Goal: Task Accomplishment & Management: Complete application form

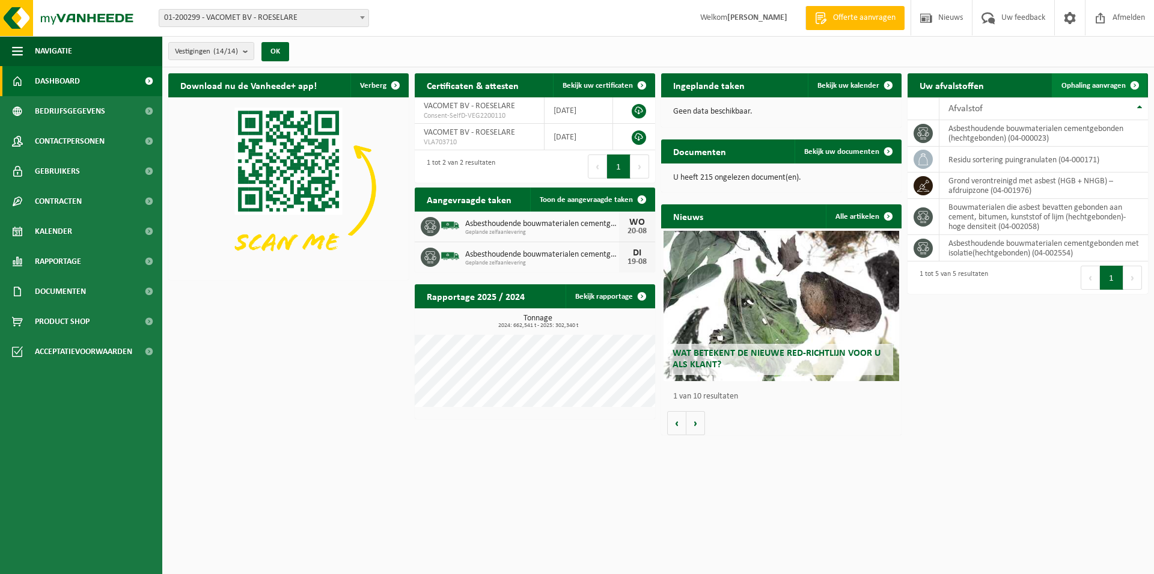
click at [1112, 84] on span "Ophaling aanvragen" at bounding box center [1093, 86] width 64 height 8
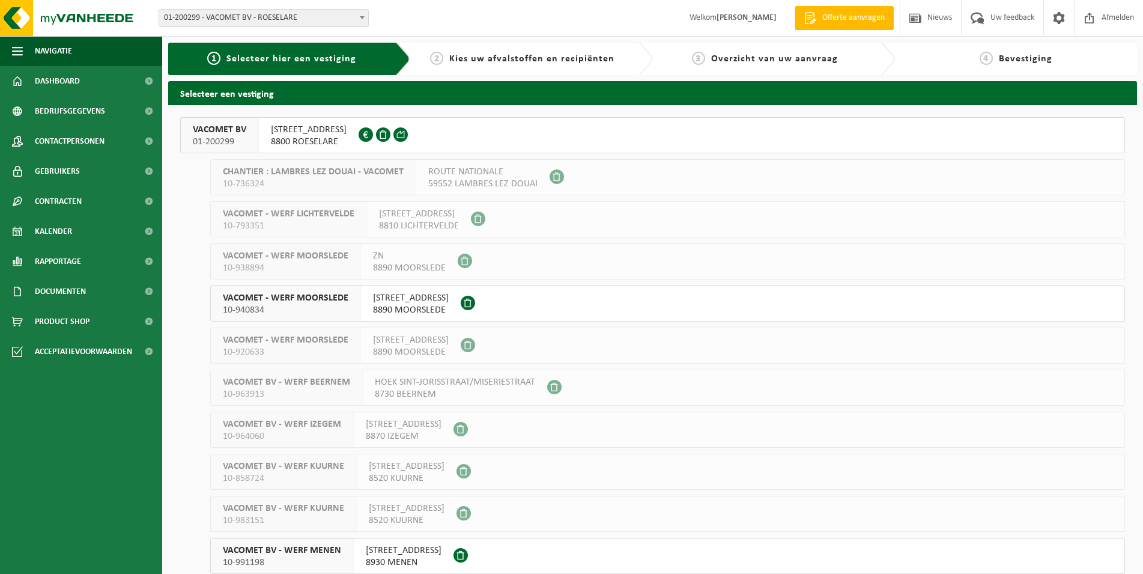
click at [458, 135] on button "VACOMET BV 01-200299 REGENBEEKSTRAAT 17 8800 ROESELARE 0444.740.743" at bounding box center [652, 135] width 945 height 36
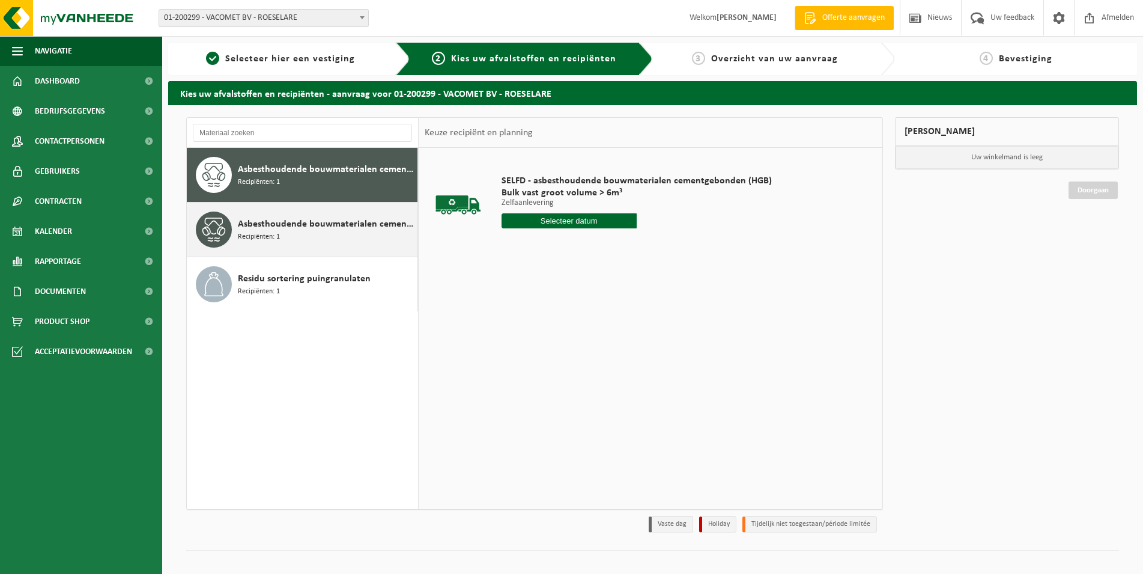
click at [293, 231] on div "Asbesthoudende bouwmaterialen cementgebonden met isolatie(hechtgebonden) Recipi…" at bounding box center [326, 229] width 177 height 36
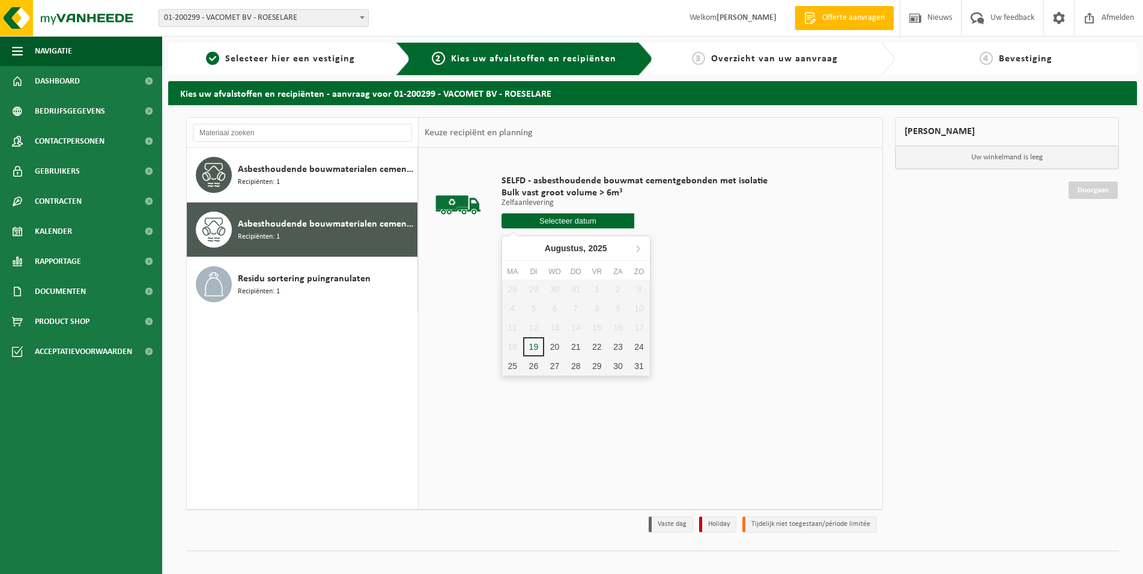
click at [591, 220] on input "text" at bounding box center [568, 220] width 133 height 15
click at [556, 344] on div "20" at bounding box center [554, 346] width 21 height 19
type input "Van 2025-08-20"
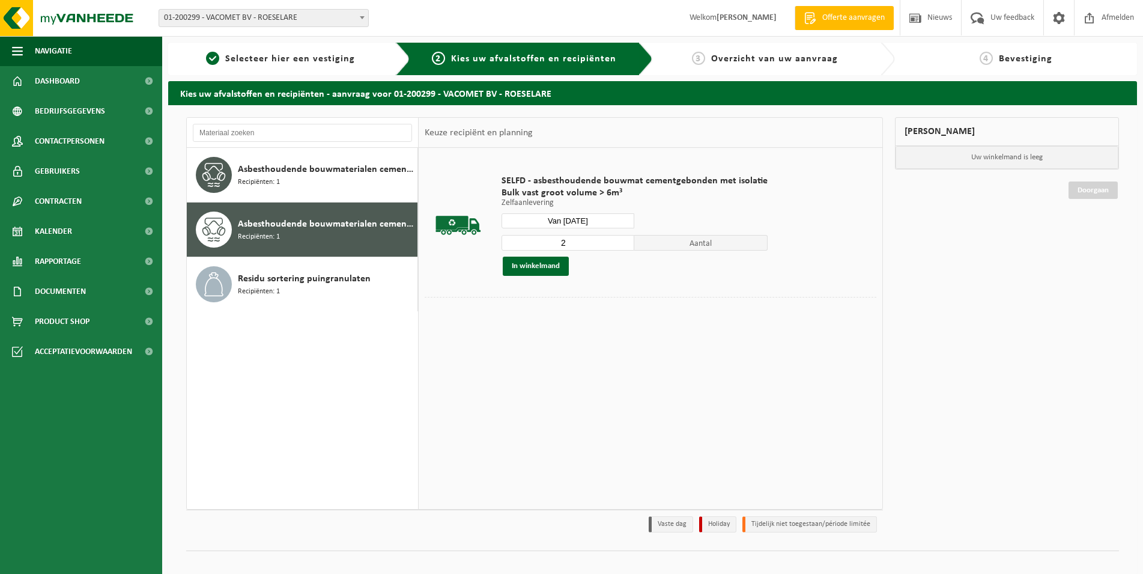
type input "2"
click at [619, 239] on input "2" at bounding box center [568, 243] width 133 height 16
click at [546, 268] on button "In winkelmand" at bounding box center [536, 266] width 66 height 19
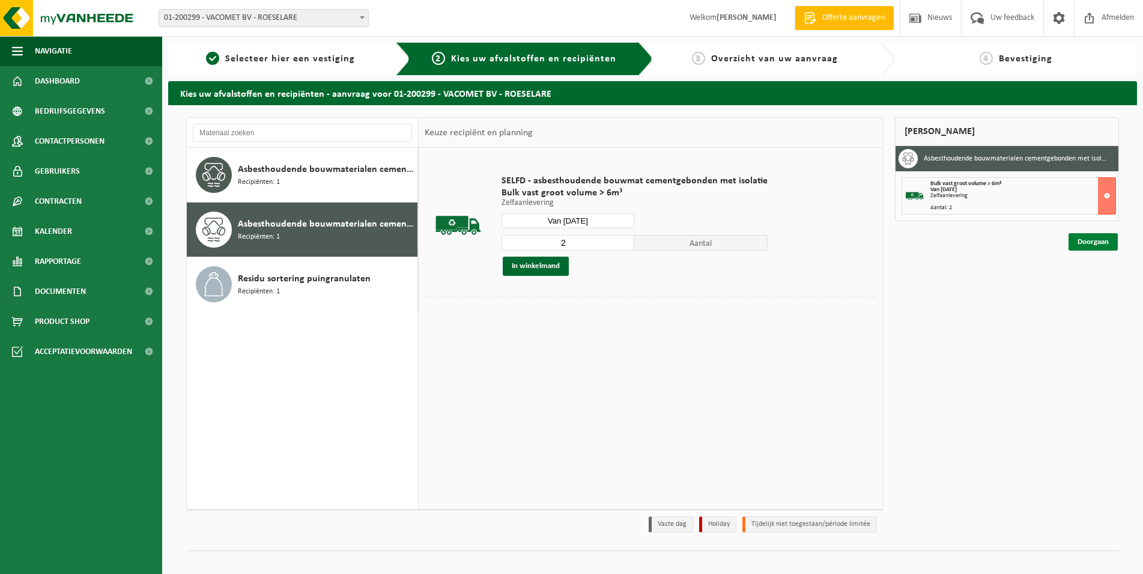
click at [1095, 241] on link "Doorgaan" at bounding box center [1093, 241] width 49 height 17
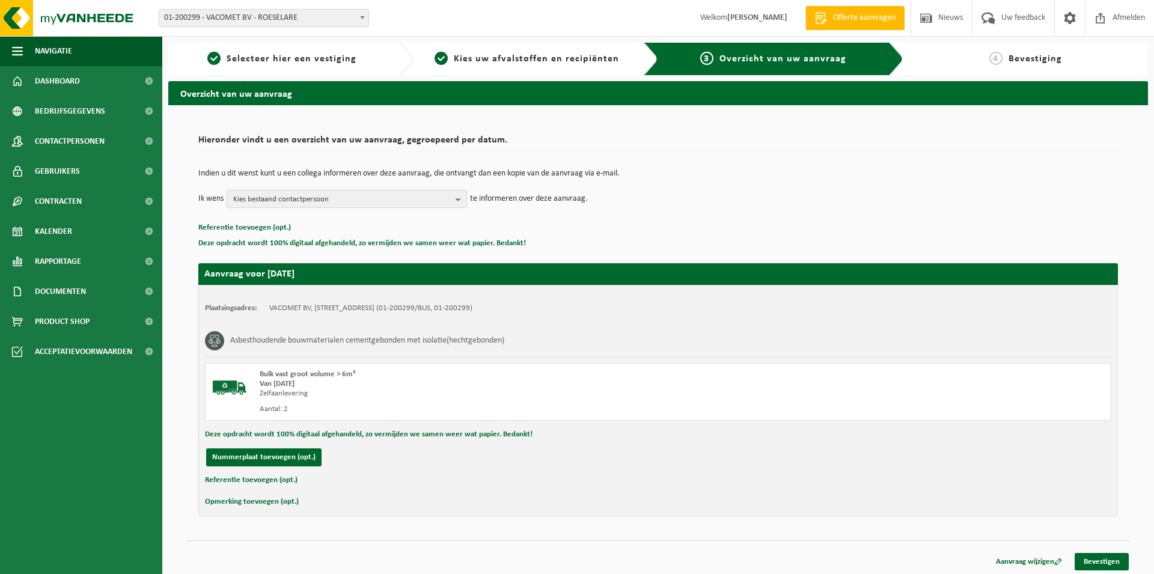
click at [458, 200] on b "button" at bounding box center [460, 198] width 11 height 17
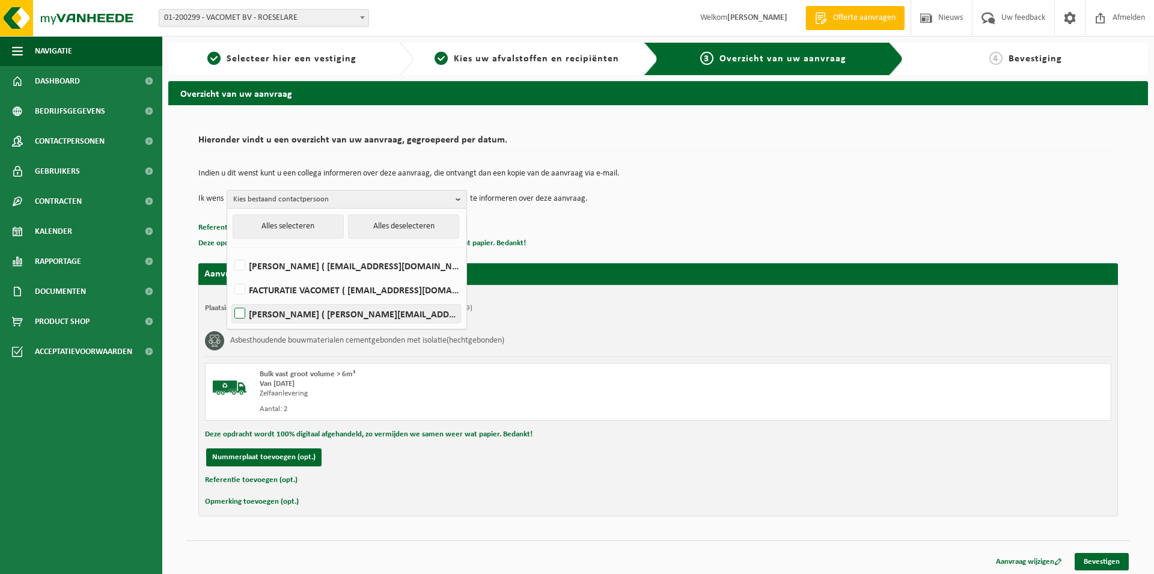
click at [363, 310] on label "Charles Vanoosthuyze ( charles.vanoosthuyze@vacomet.be )" at bounding box center [346, 314] width 228 height 18
click at [230, 299] on input "Charles Vanoosthuyze ( charles.vanoosthuyze@vacomet.be )" at bounding box center [230, 298] width 1 height 1
checkbox input "true"
click at [255, 482] on button "Referentie toevoegen (opt.)" at bounding box center [251, 480] width 93 height 16
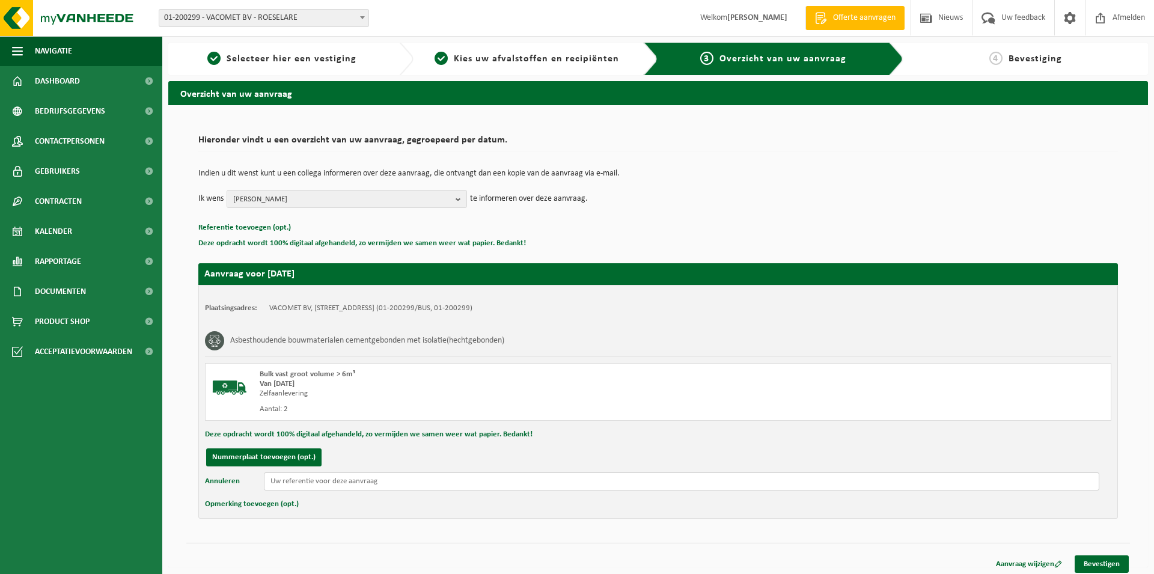
click at [313, 481] on input "text" at bounding box center [681, 481] width 835 height 18
type input "Slabancestraat Meulebeke"
click at [1087, 561] on link "Bevestigen" at bounding box center [1101, 563] width 54 height 17
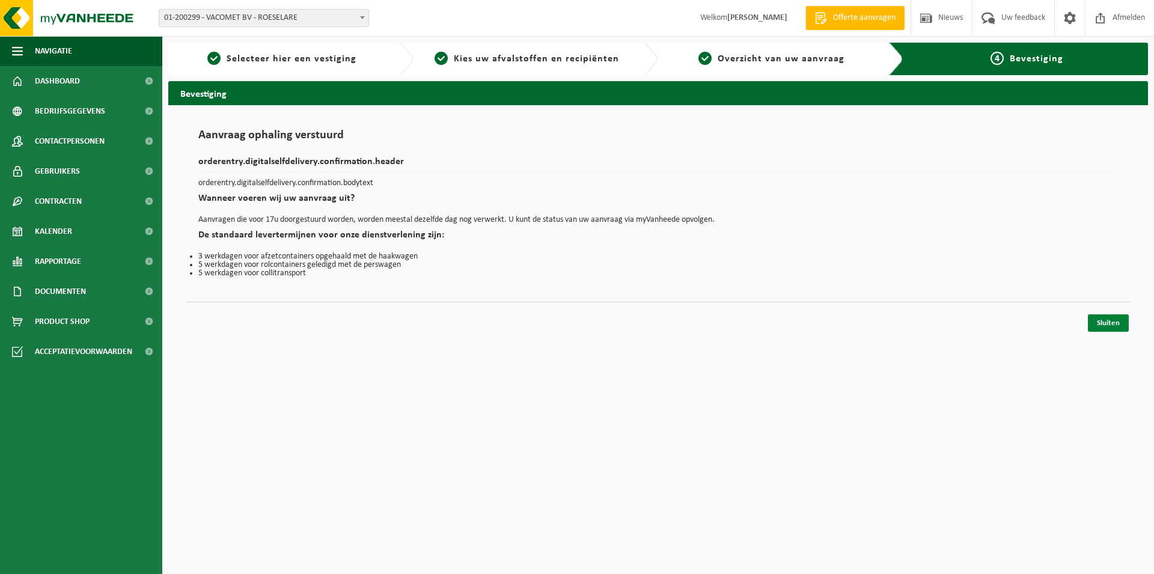
click at [1116, 327] on link "Sluiten" at bounding box center [1107, 322] width 41 height 17
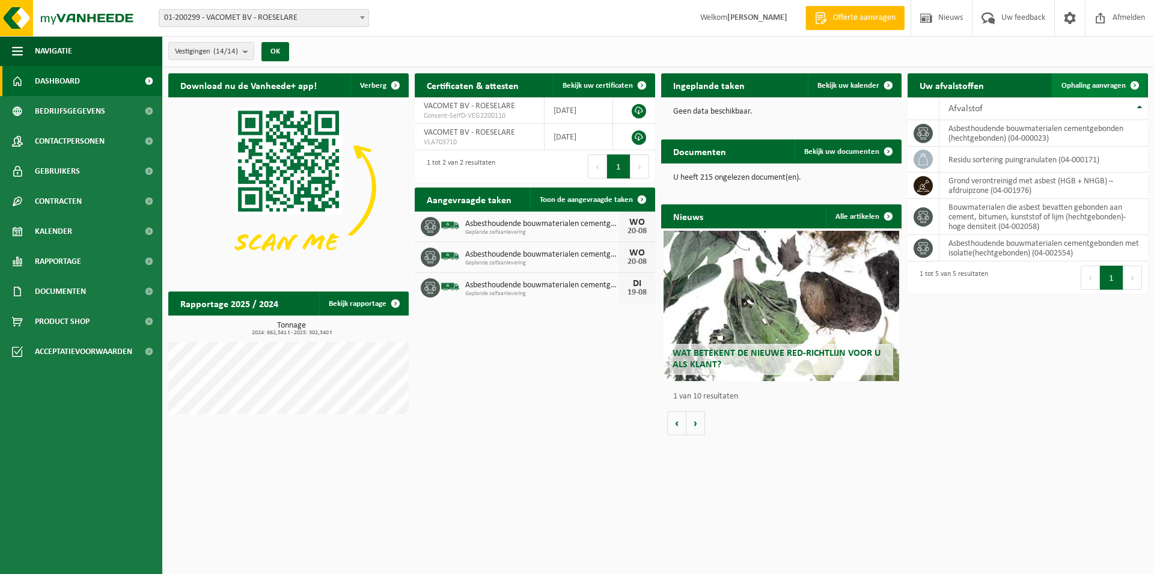
click at [1120, 85] on span "Ophaling aanvragen" at bounding box center [1093, 86] width 64 height 8
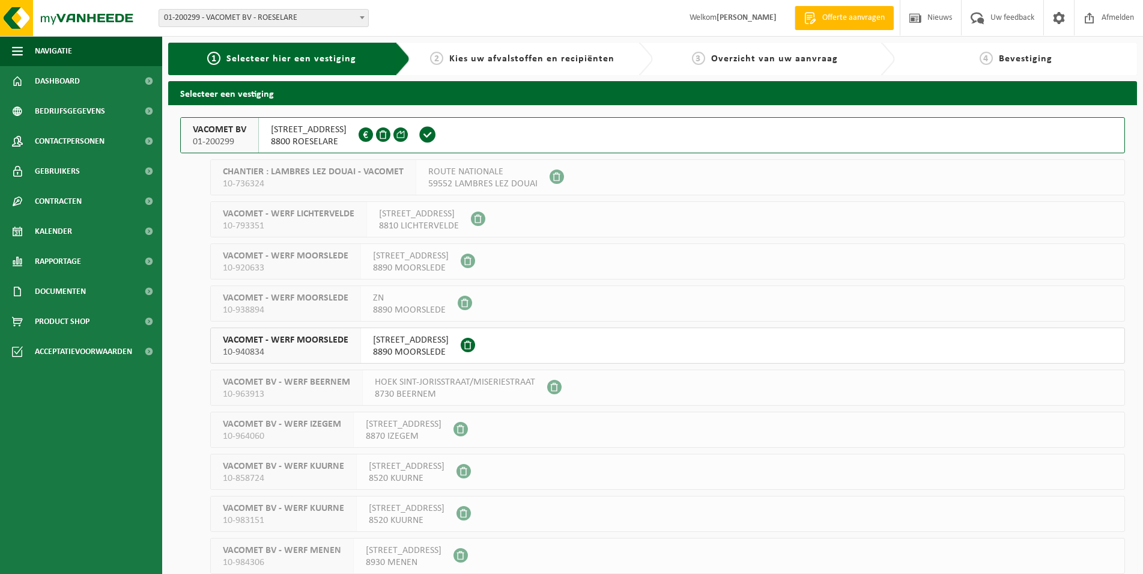
click at [514, 62] on span "Kies uw afvalstoffen en recipiënten" at bounding box center [531, 59] width 165 height 10
click at [333, 141] on span "8800 ROESELARE" at bounding box center [309, 142] width 76 height 12
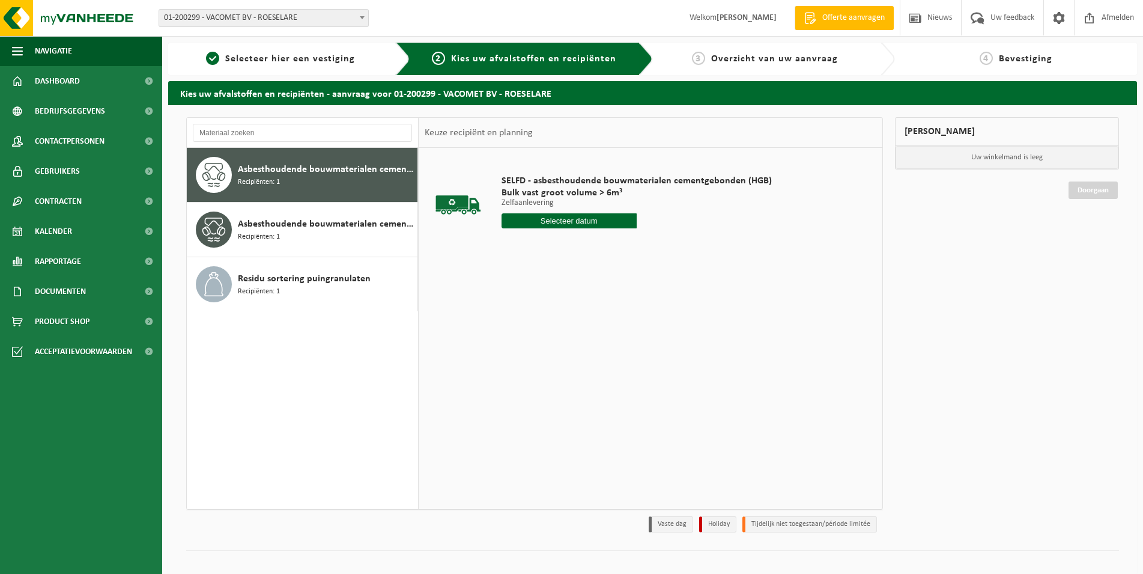
click at [600, 221] on input "text" at bounding box center [569, 220] width 135 height 15
click at [590, 226] on input "text" at bounding box center [569, 220] width 135 height 15
click at [562, 347] on div "20" at bounding box center [554, 346] width 21 height 19
type input "Van [DATE]"
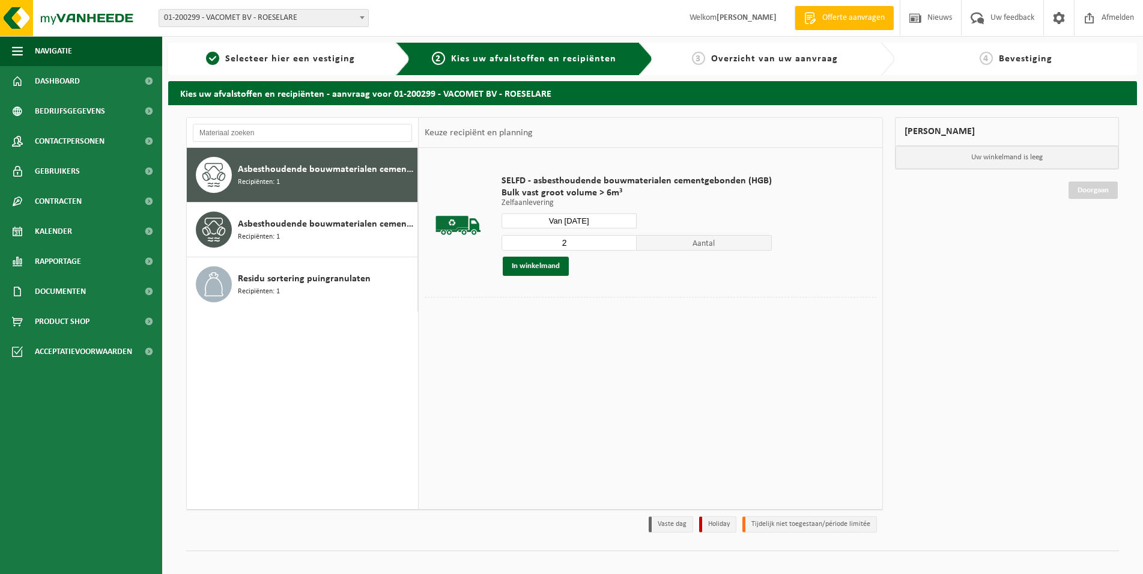
type input "2"
click at [627, 240] on input "2" at bounding box center [569, 243] width 135 height 16
click at [537, 266] on button "In winkelmand" at bounding box center [536, 266] width 66 height 19
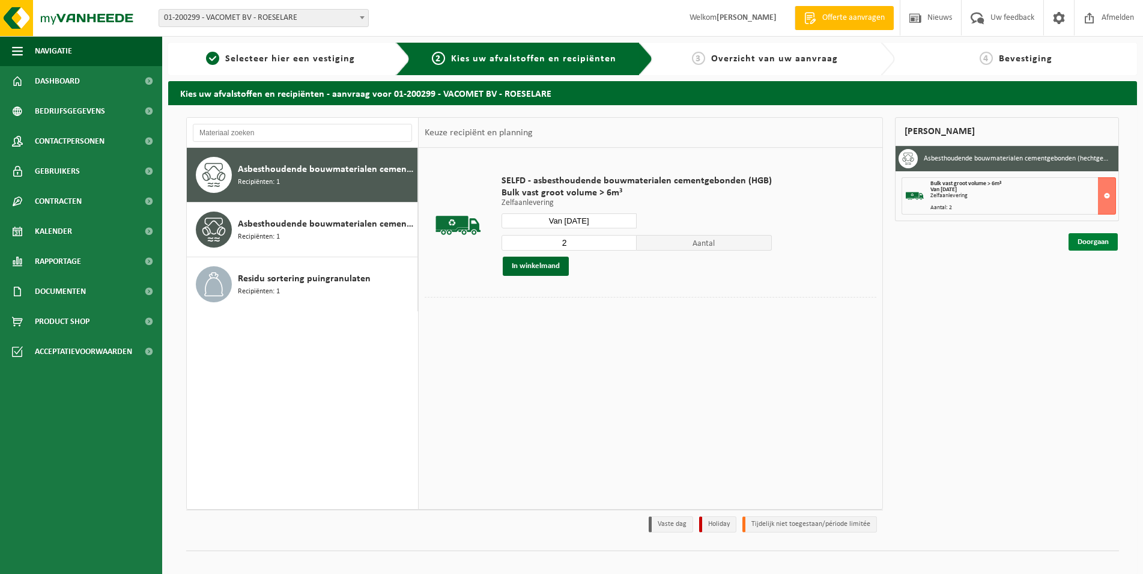
click at [1088, 242] on link "Doorgaan" at bounding box center [1093, 241] width 49 height 17
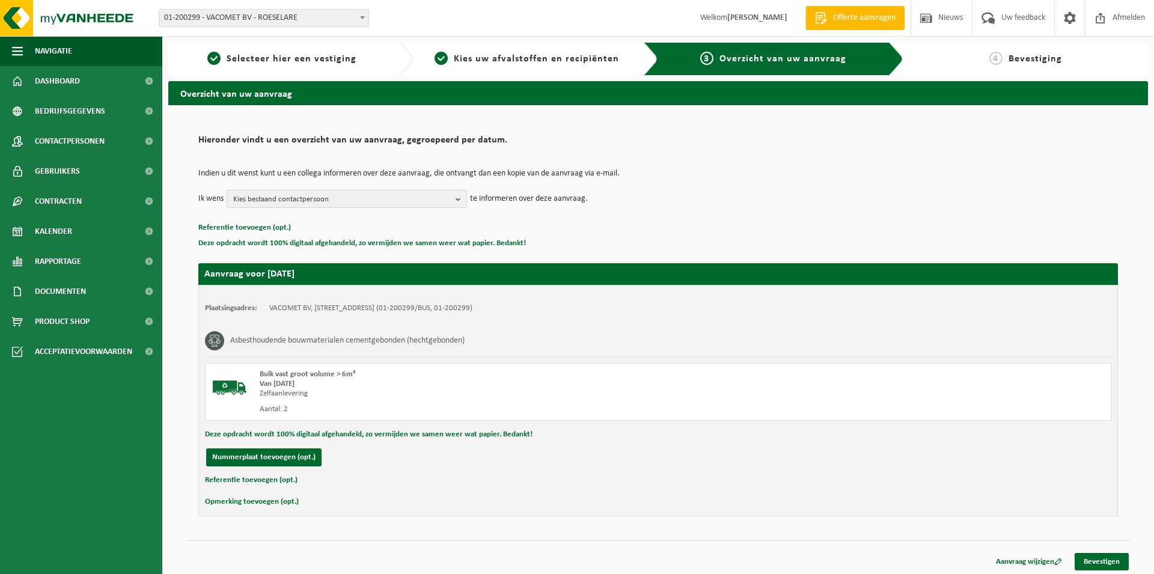
click at [463, 198] on b "button" at bounding box center [460, 198] width 11 height 17
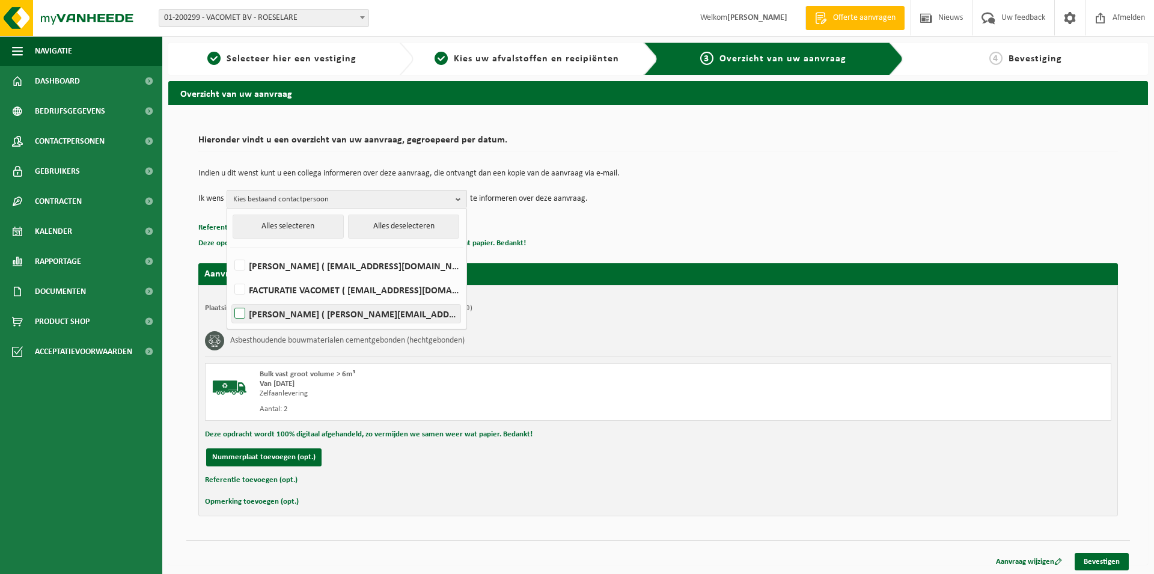
click at [330, 309] on label "[PERSON_NAME] ( [PERSON_NAME][EMAIL_ADDRESS][DOMAIN_NAME] )" at bounding box center [346, 314] width 228 height 18
click at [230, 299] on input "[PERSON_NAME] ( [PERSON_NAME][EMAIL_ADDRESS][DOMAIN_NAME] )" at bounding box center [230, 298] width 1 height 1
checkbox input "true"
click at [272, 481] on button "Referentie toevoegen (opt.)" at bounding box center [251, 480] width 93 height 16
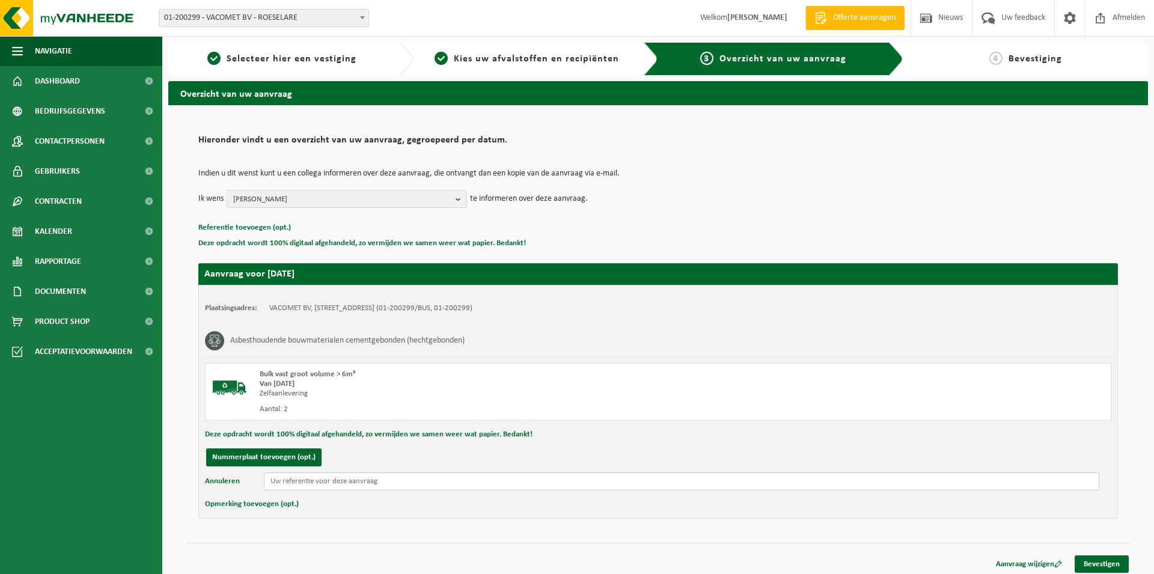
click at [284, 482] on input "text" at bounding box center [681, 481] width 835 height 18
type input "s"
type input "Slabancestraat Meulebeke"
click at [1095, 566] on link "Bevestigen" at bounding box center [1101, 563] width 54 height 17
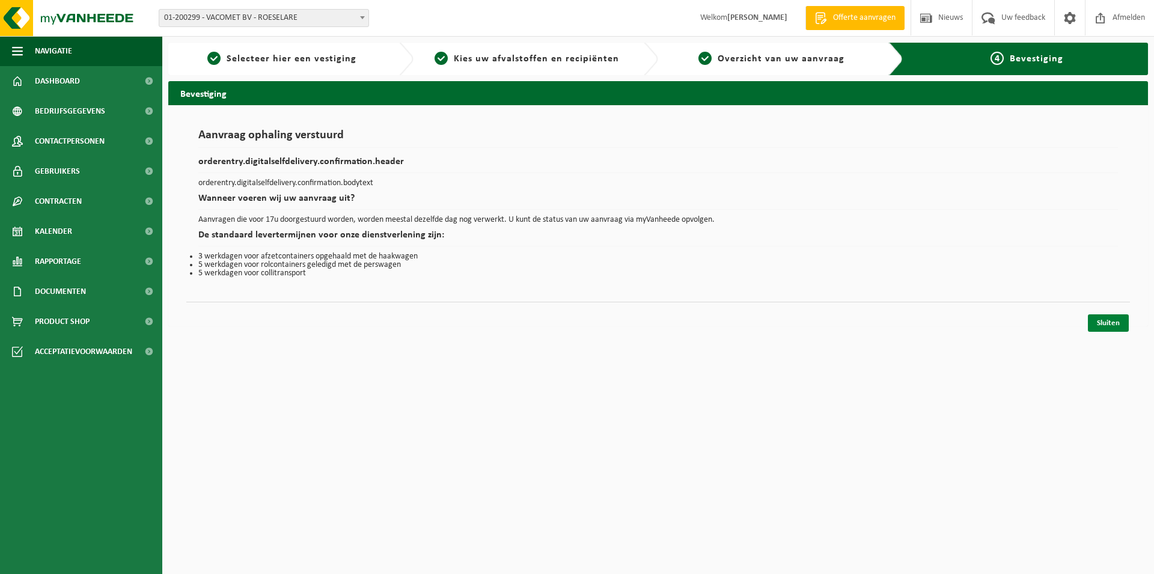
click at [1111, 325] on link "Sluiten" at bounding box center [1107, 322] width 41 height 17
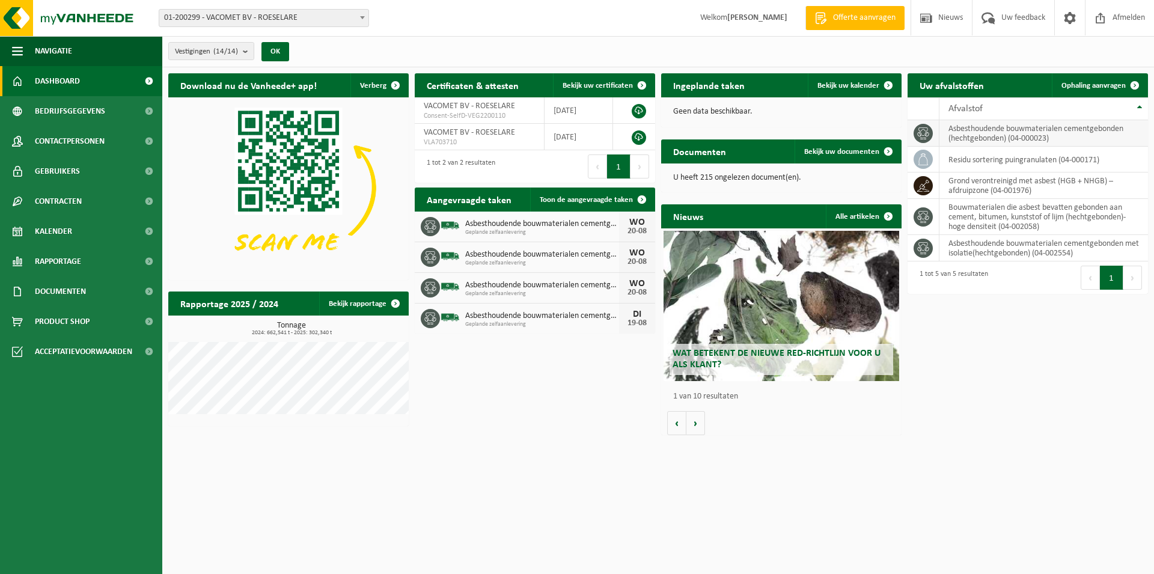
click at [1024, 133] on td "asbesthoudende bouwmaterialen cementgebonden (hechtgebonden) (04-000023)" at bounding box center [1043, 133] width 208 height 26
click at [1005, 135] on td "asbesthoudende bouwmaterialen cementgebonden (hechtgebonden) (04-000023)" at bounding box center [1043, 133] width 208 height 26
click at [916, 131] on span at bounding box center [922, 133] width 19 height 19
click at [1100, 86] on span "Ophaling aanvragen" at bounding box center [1093, 86] width 64 height 8
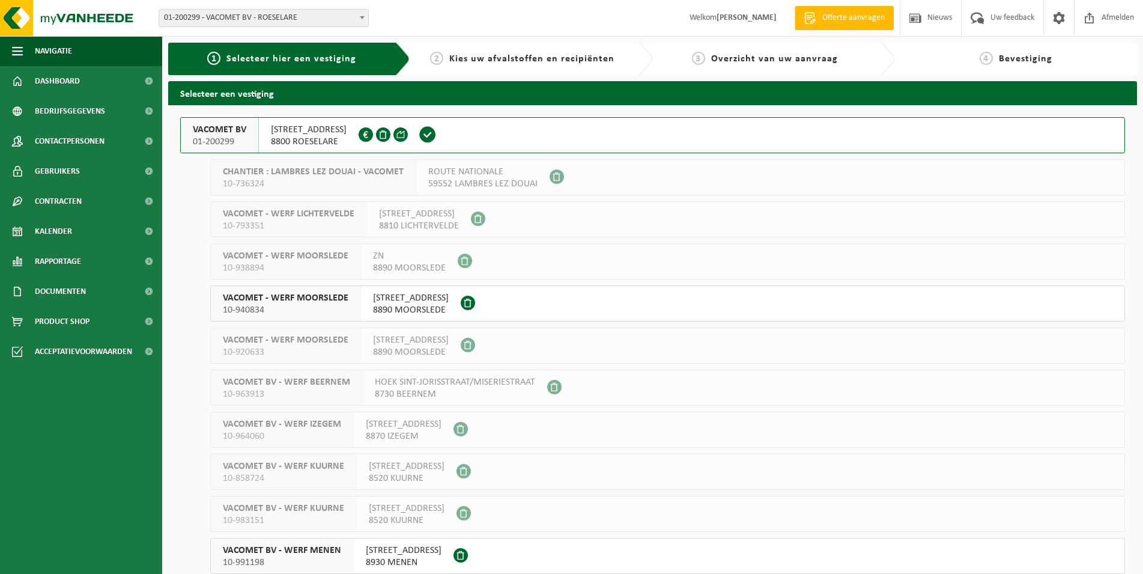
click at [518, 61] on span "Kies uw afvalstoffen en recipiënten" at bounding box center [531, 59] width 165 height 10
click at [437, 135] on span at bounding box center [428, 135] width 18 height 18
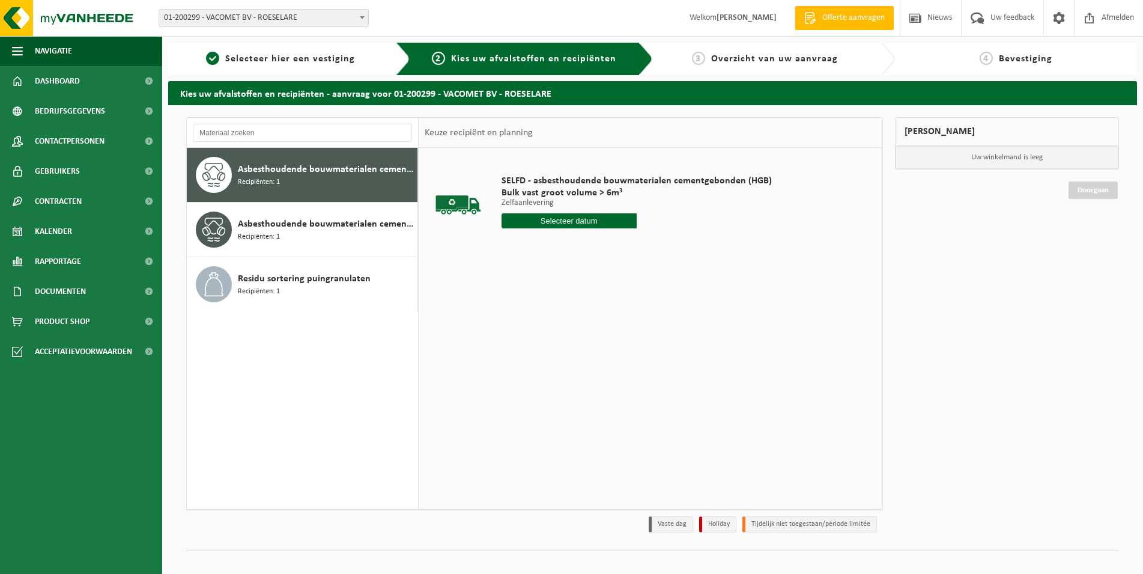
click at [616, 220] on input "text" at bounding box center [569, 220] width 135 height 15
click at [598, 347] on div "22" at bounding box center [596, 346] width 21 height 19
type input "Van [DATE]"
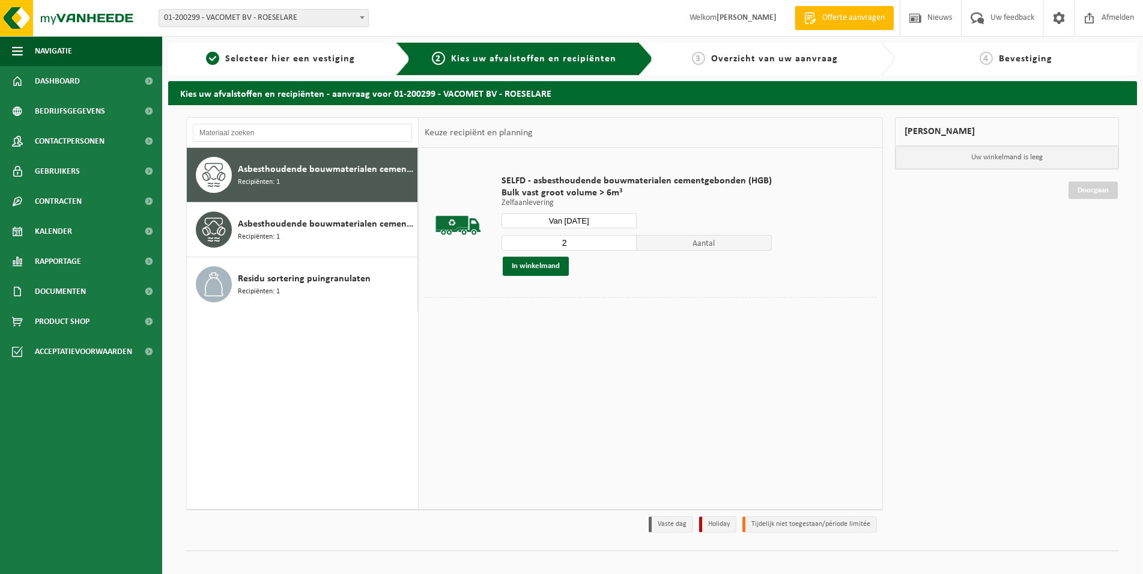
type input "2"
click at [627, 240] on input "2" at bounding box center [569, 243] width 135 height 16
click at [553, 264] on button "In winkelmand" at bounding box center [536, 266] width 66 height 19
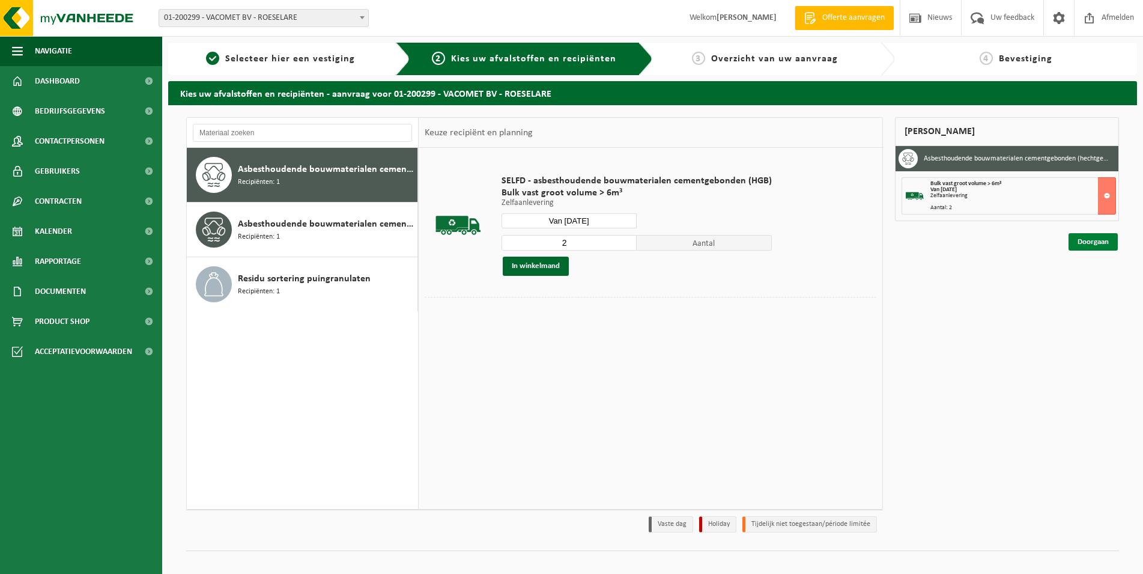
click at [1093, 241] on link "Doorgaan" at bounding box center [1093, 241] width 49 height 17
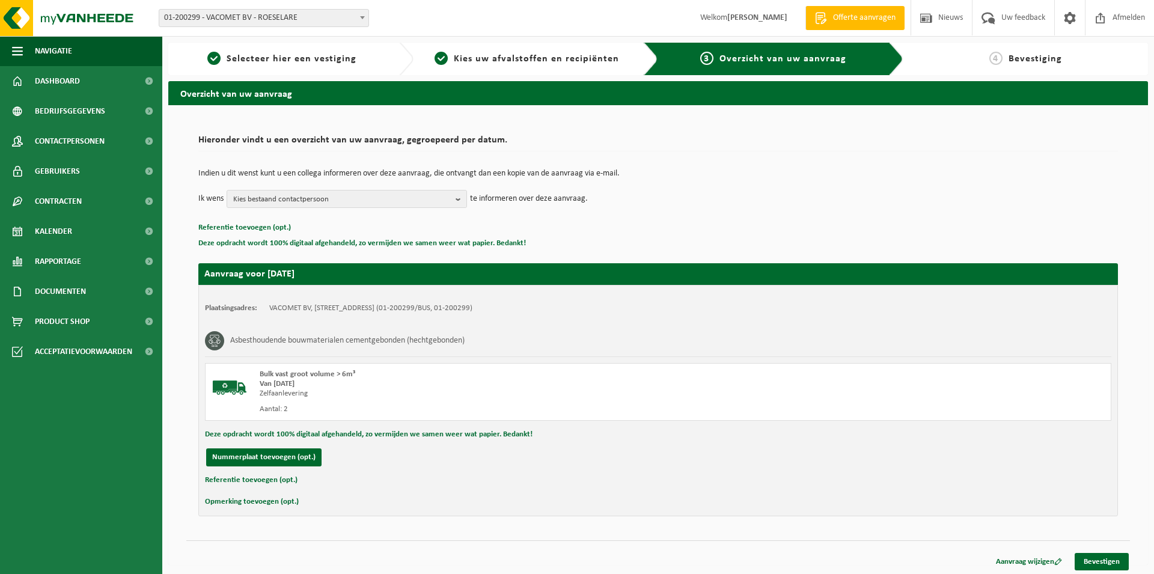
click at [254, 475] on button "Referentie toevoegen (opt.)" at bounding box center [251, 480] width 93 height 16
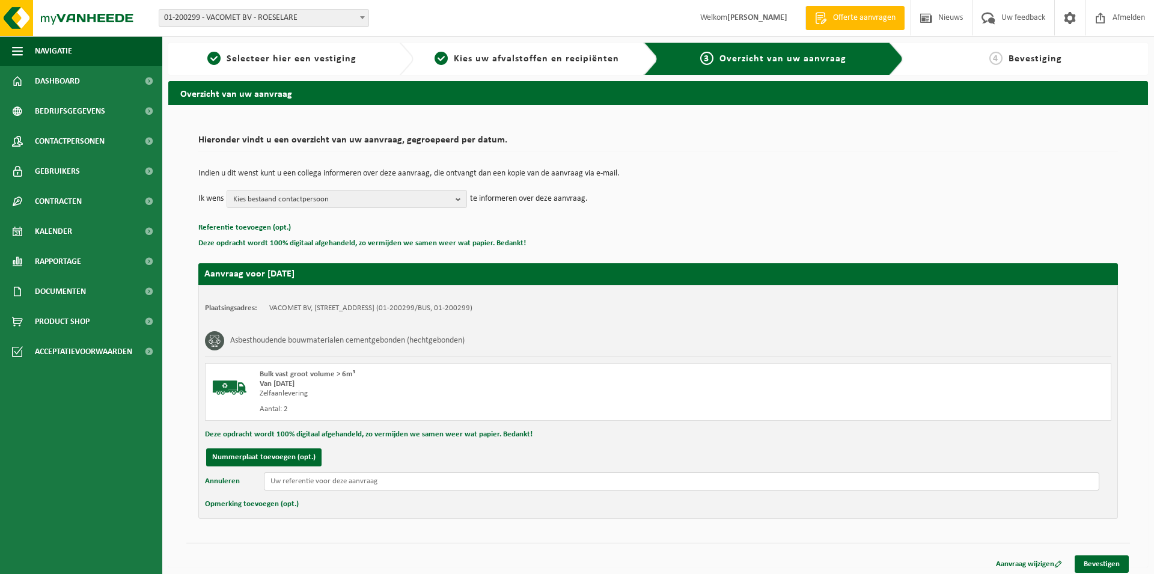
click at [338, 484] on input "text" at bounding box center [681, 481] width 835 height 18
type input "Slabancestraat Meulebeke"
click at [1089, 556] on link "Bevestigen" at bounding box center [1101, 563] width 54 height 17
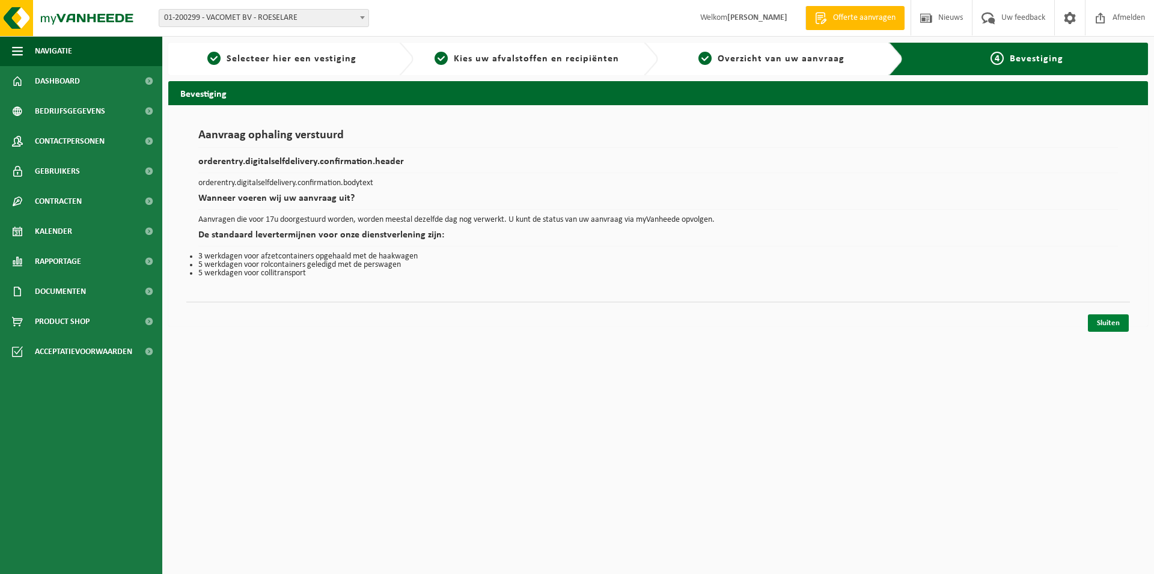
click at [1118, 321] on link "Sluiten" at bounding box center [1107, 322] width 41 height 17
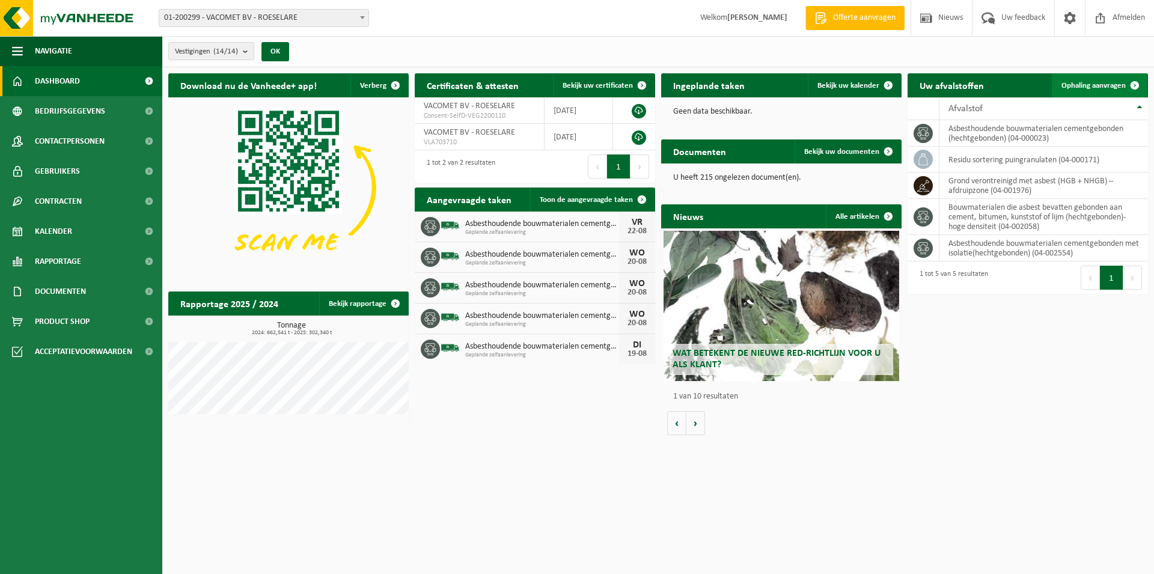
click at [1100, 85] on span "Ophaling aanvragen" at bounding box center [1093, 86] width 64 height 8
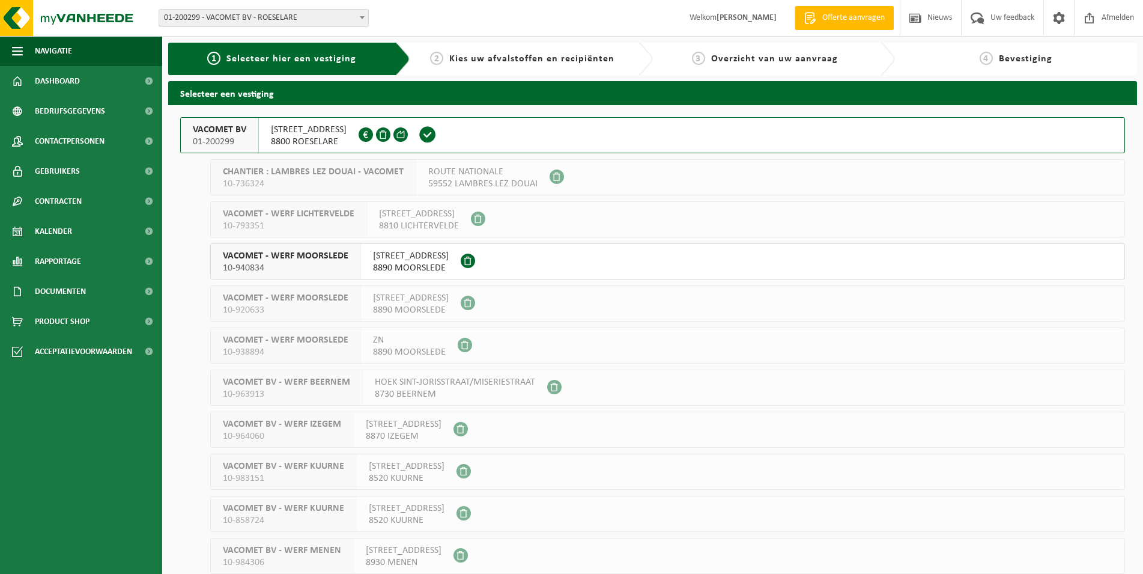
click at [258, 136] on div "VACOMET BV 01-200299" at bounding box center [220, 135] width 78 height 35
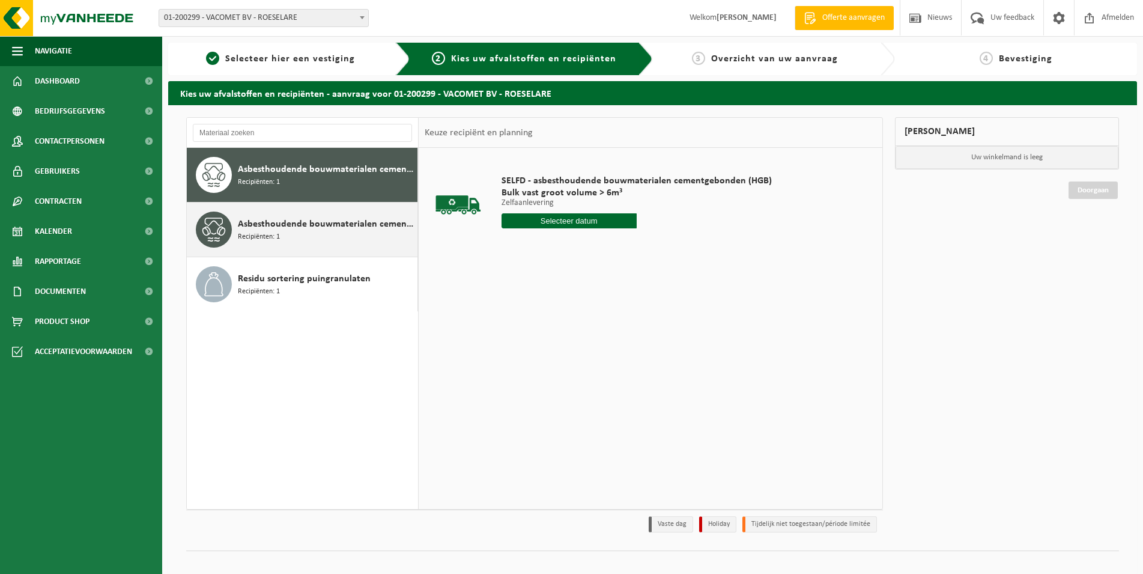
click at [272, 224] on span "Asbesthoudende bouwmaterialen cementgebonden met isolatie(hechtgebonden)" at bounding box center [326, 224] width 177 height 14
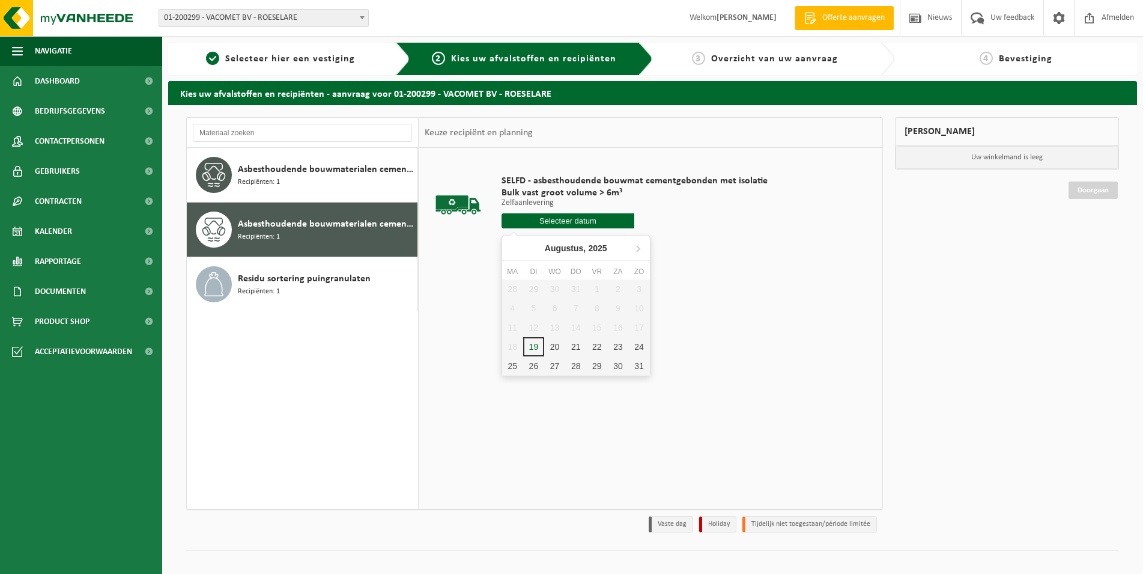
click at [570, 223] on input "text" at bounding box center [568, 220] width 133 height 15
click at [595, 343] on div "22" at bounding box center [596, 346] width 21 height 19
type input "Van [DATE]"
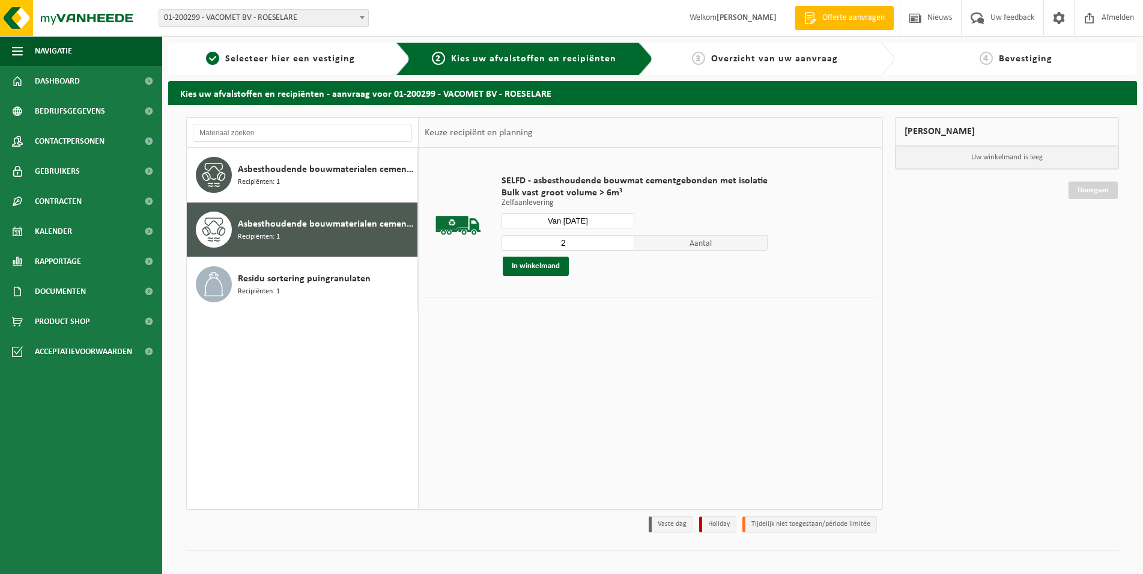
type input "2"
drag, startPoint x: 620, startPoint y: 242, endPoint x: 607, endPoint y: 248, distance: 14.5
click at [619, 241] on input "2" at bounding box center [568, 243] width 133 height 16
click at [535, 260] on button "In winkelmand" at bounding box center [536, 266] width 66 height 19
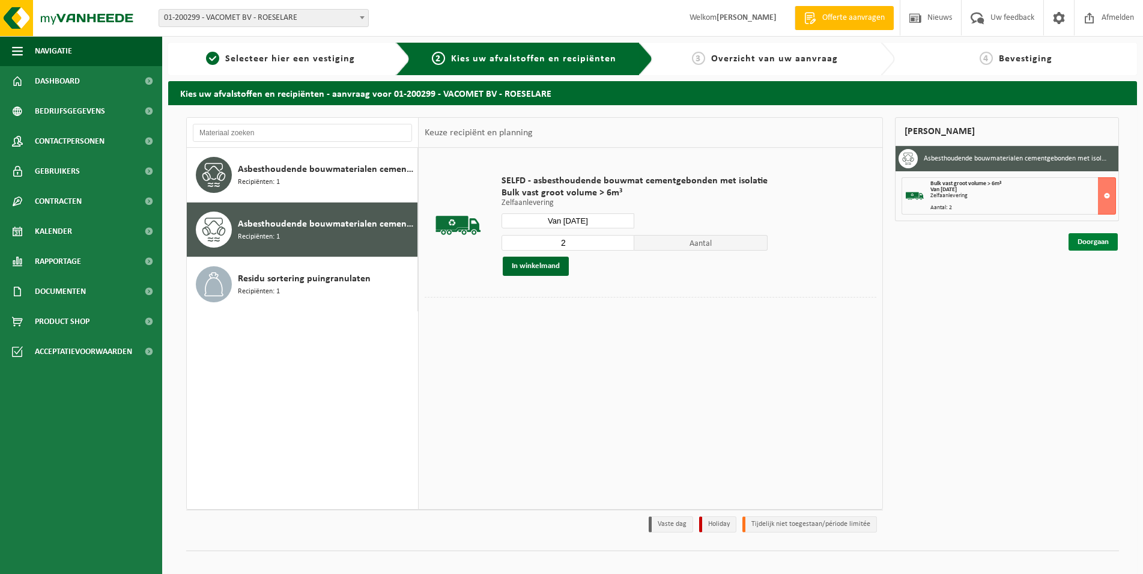
click at [1090, 240] on link "Doorgaan" at bounding box center [1093, 241] width 49 height 17
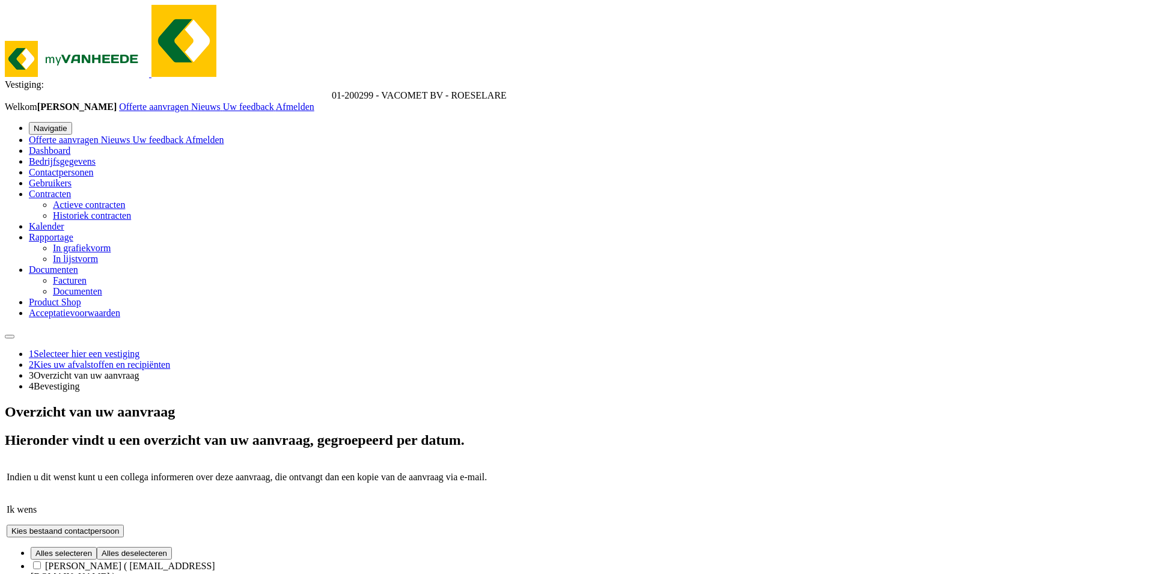
type input "Slabancestraat Meulebeke"
